Goal: Browse casually: Explore the website without a specific task or goal

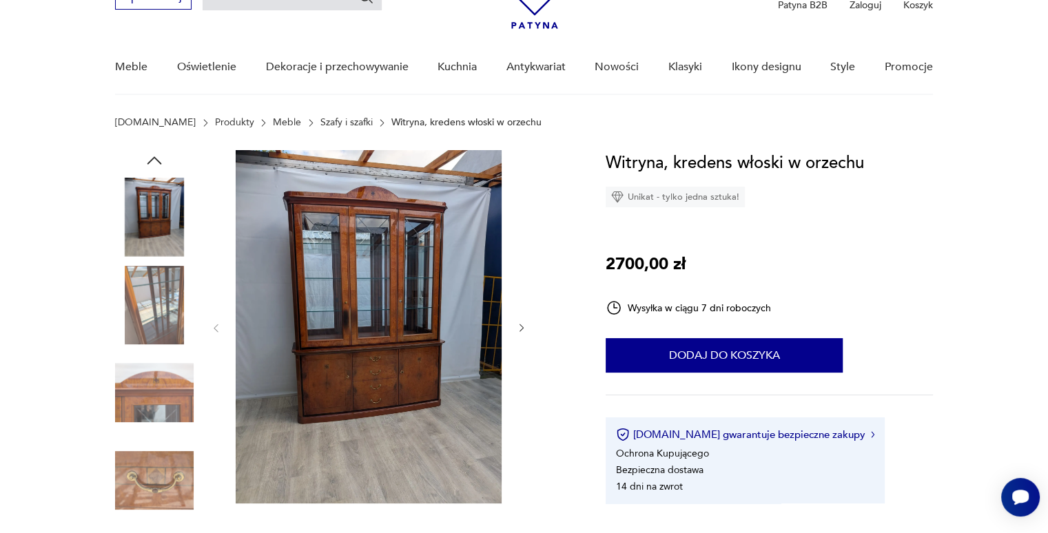
click at [367, 300] on img at bounding box center [369, 327] width 266 height 354
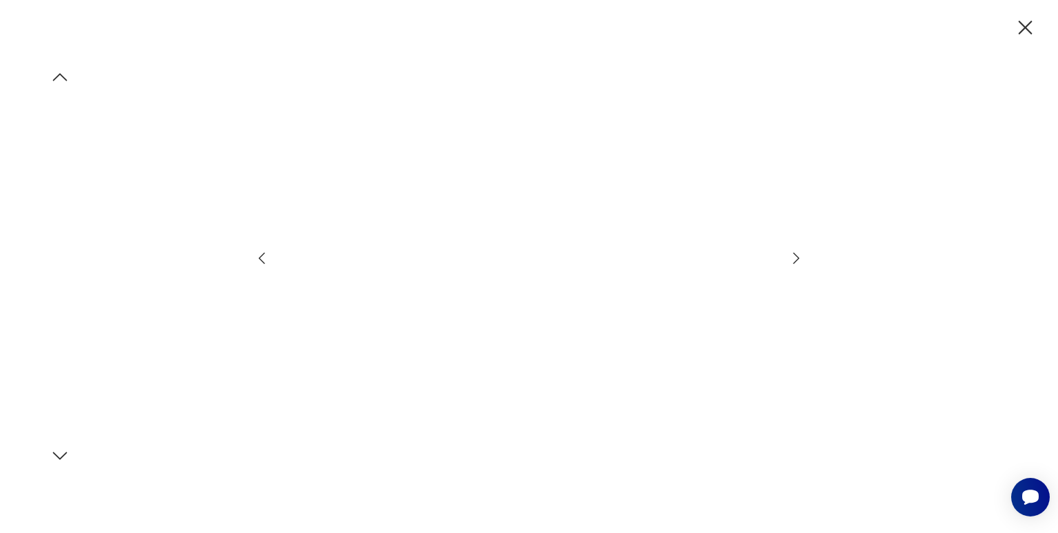
click at [82, 305] on img at bounding box center [60, 309] width 79 height 79
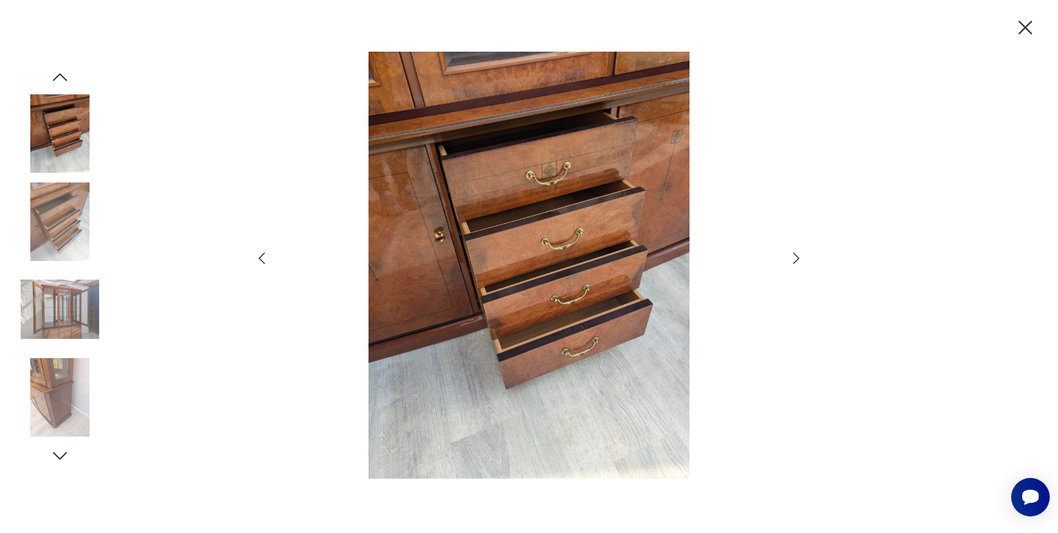
click at [61, 373] on img at bounding box center [60, 397] width 79 height 79
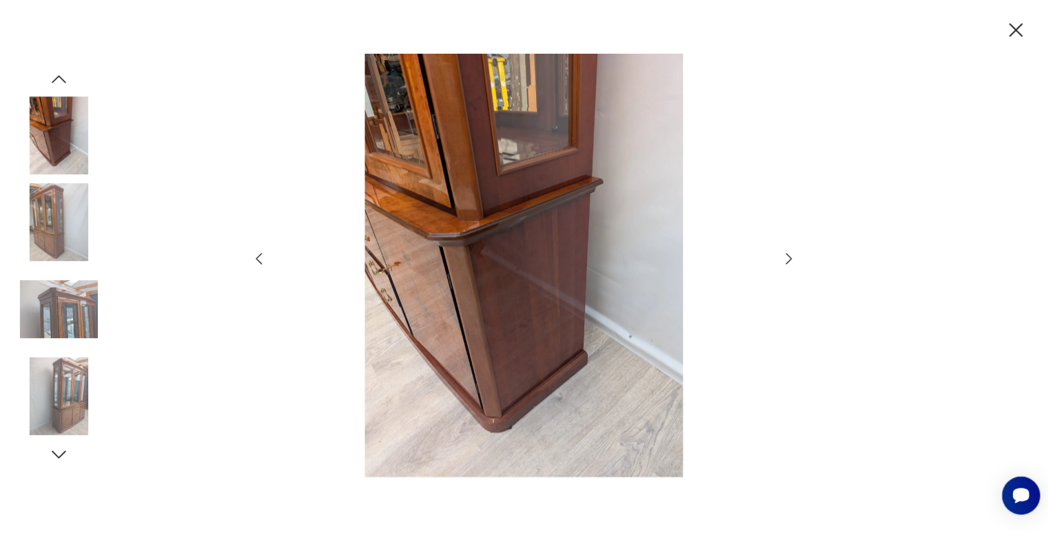
scroll to position [77, 0]
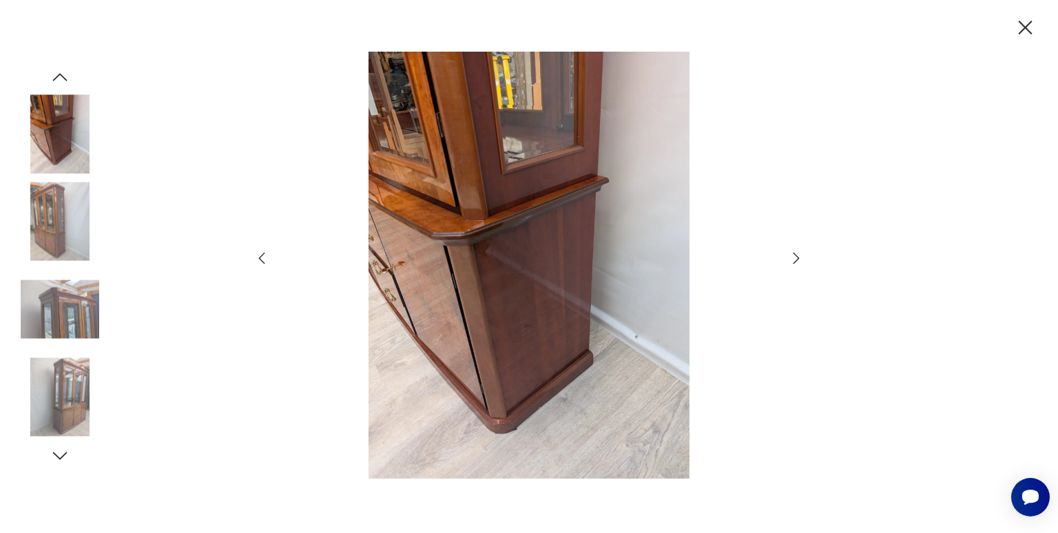
click at [260, 263] on icon "button" at bounding box center [262, 258] width 17 height 17
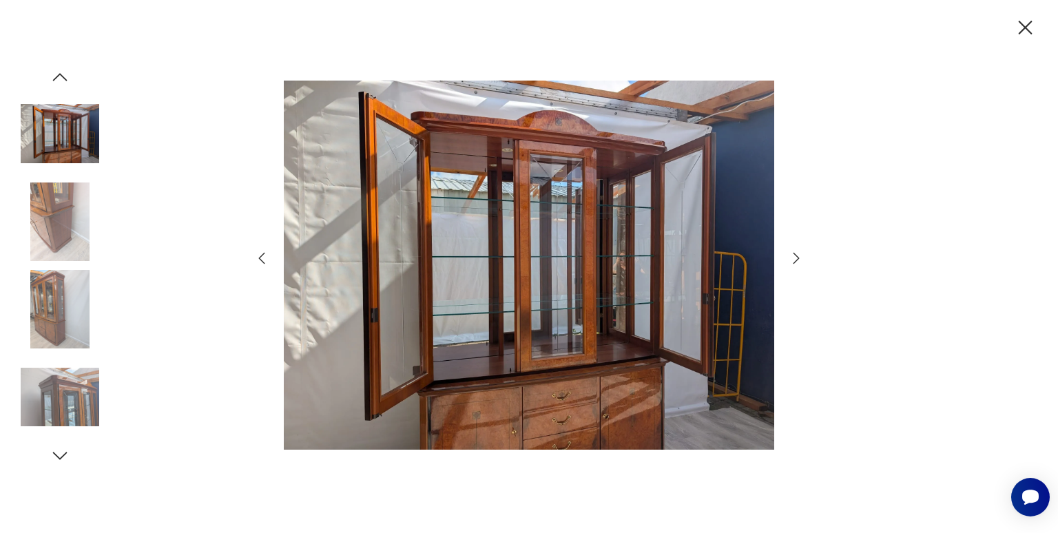
click at [260, 263] on icon "button" at bounding box center [262, 258] width 17 height 17
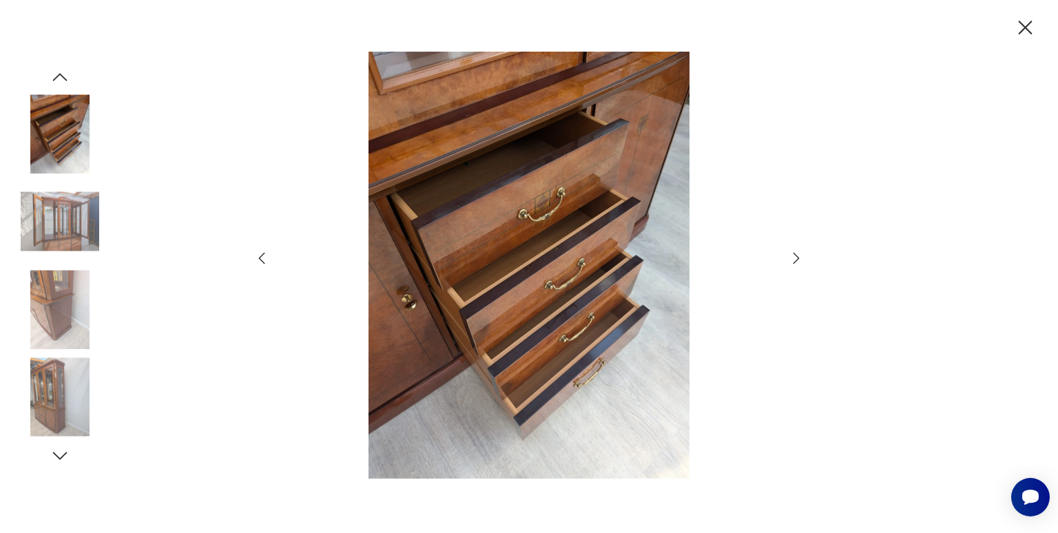
click at [260, 263] on icon "button" at bounding box center [262, 258] width 17 height 17
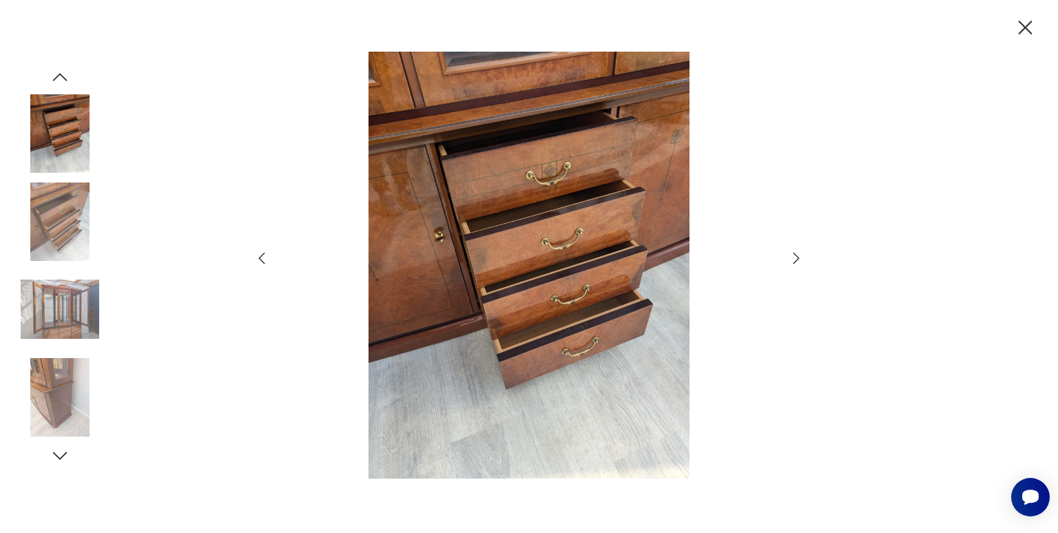
click at [260, 263] on icon "button" at bounding box center [262, 258] width 17 height 17
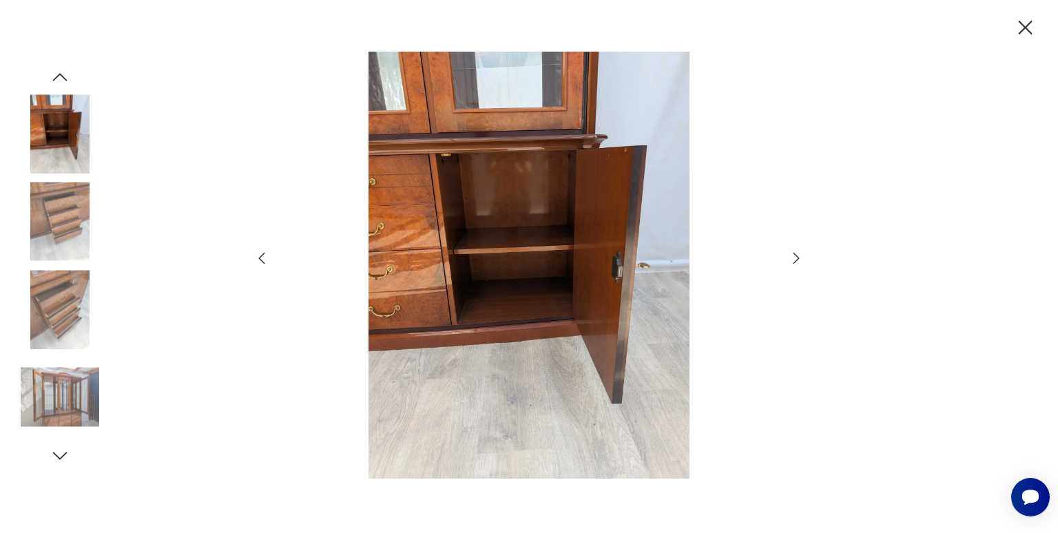
click at [260, 263] on icon "button" at bounding box center [262, 258] width 17 height 17
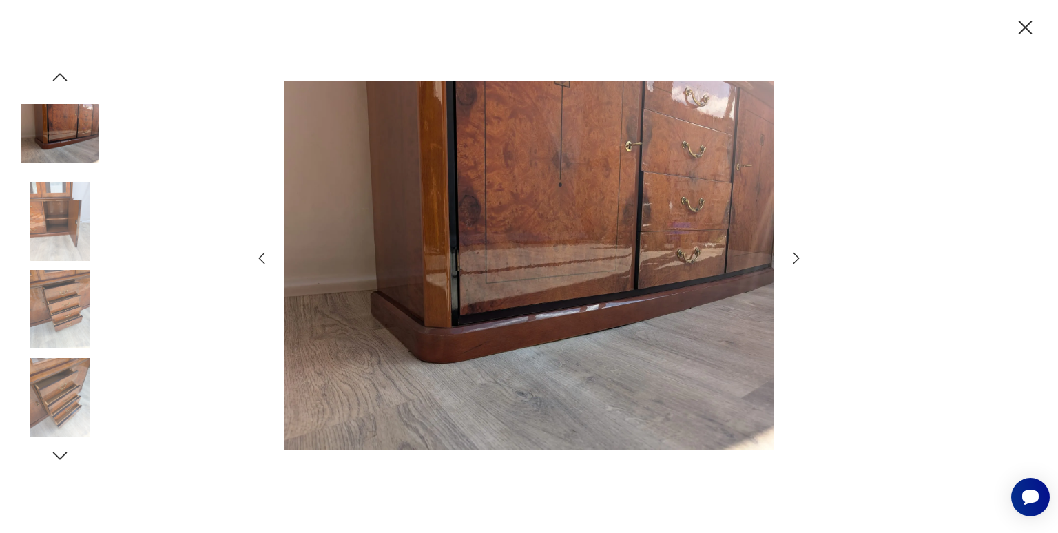
click at [260, 263] on icon "button" at bounding box center [262, 258] width 17 height 17
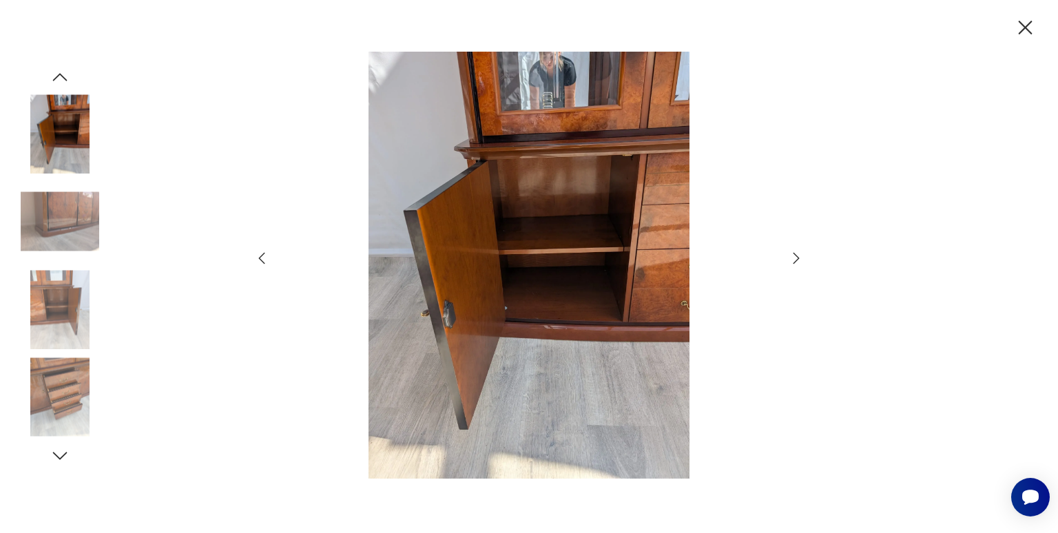
click at [260, 263] on icon "button" at bounding box center [262, 258] width 17 height 17
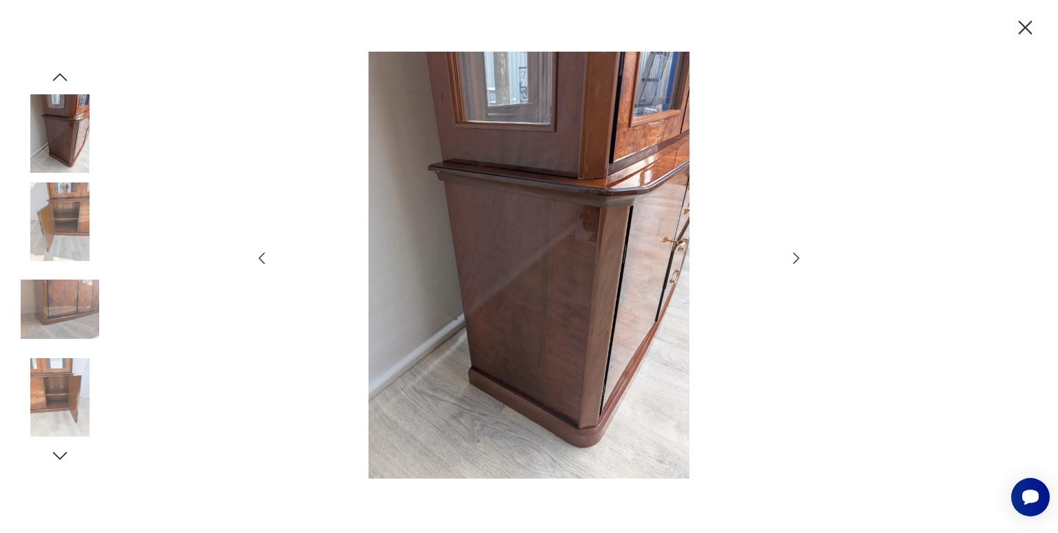
click at [1023, 20] on icon "button" at bounding box center [1026, 28] width 24 height 24
